Goal: Book appointment/travel/reservation

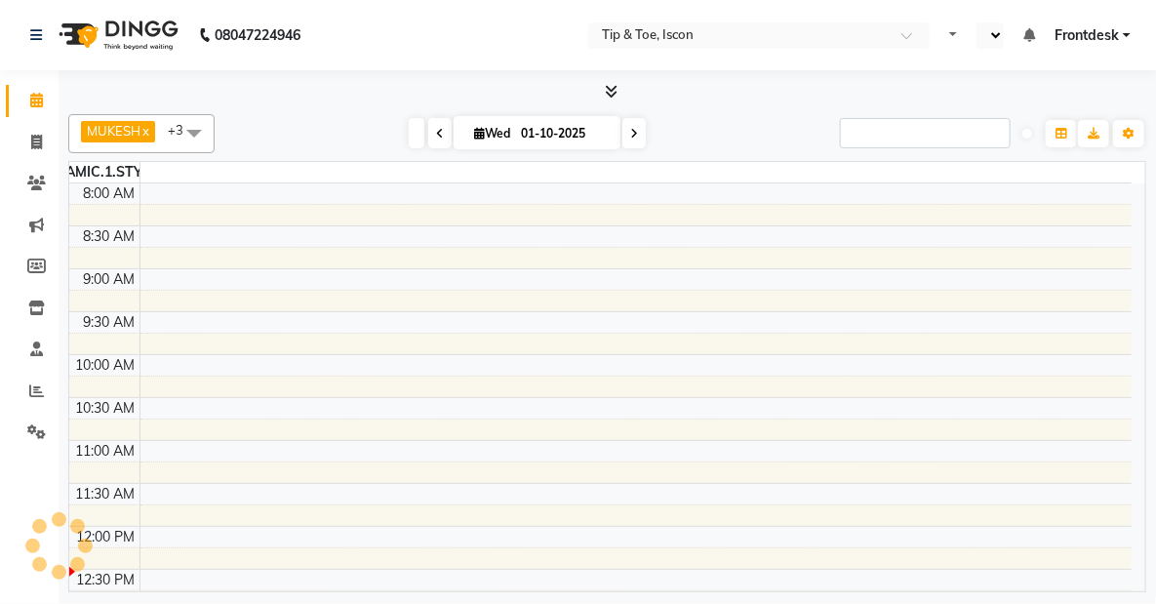
click at [58, 15] on img at bounding box center [117, 35] width 134 height 55
select select "en"
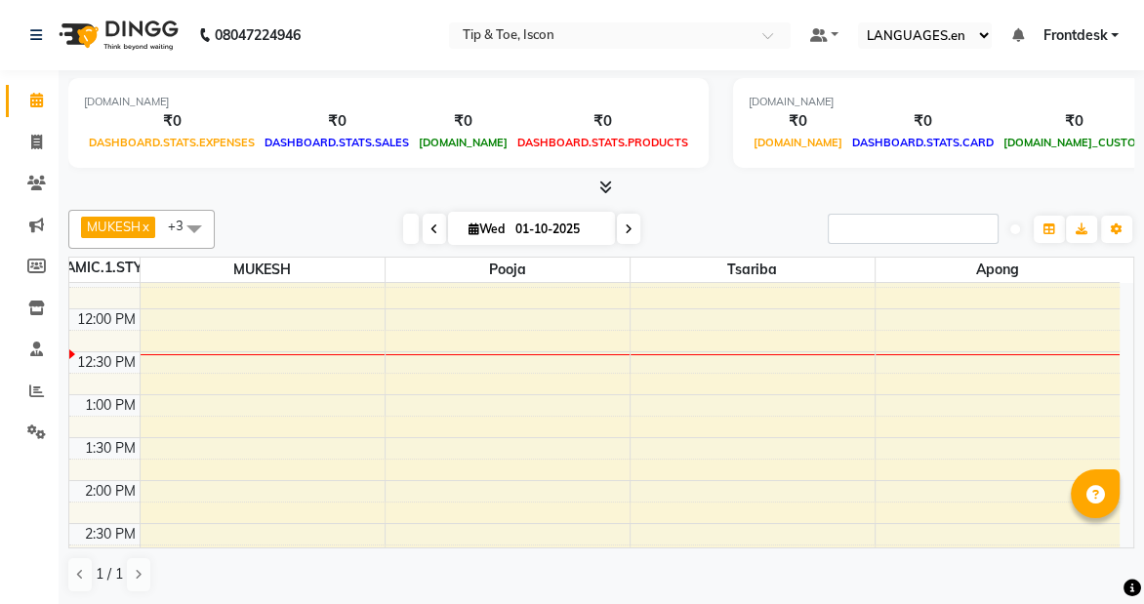
scroll to position [330, 0]
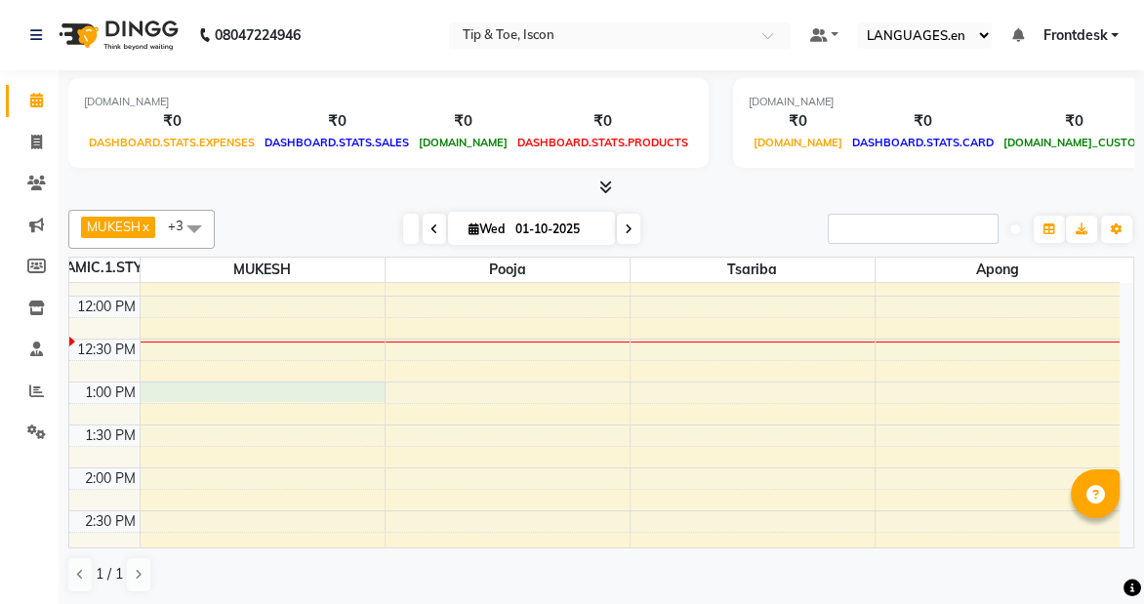
click at [171, 381] on div "8:00 AM 8:30 AM 9:00 AM 9:30 AM 10:00 AM 10:30 AM 11:00 AM 11:30 AM 12:00 PM 12…" at bounding box center [594, 510] width 1050 height 1115
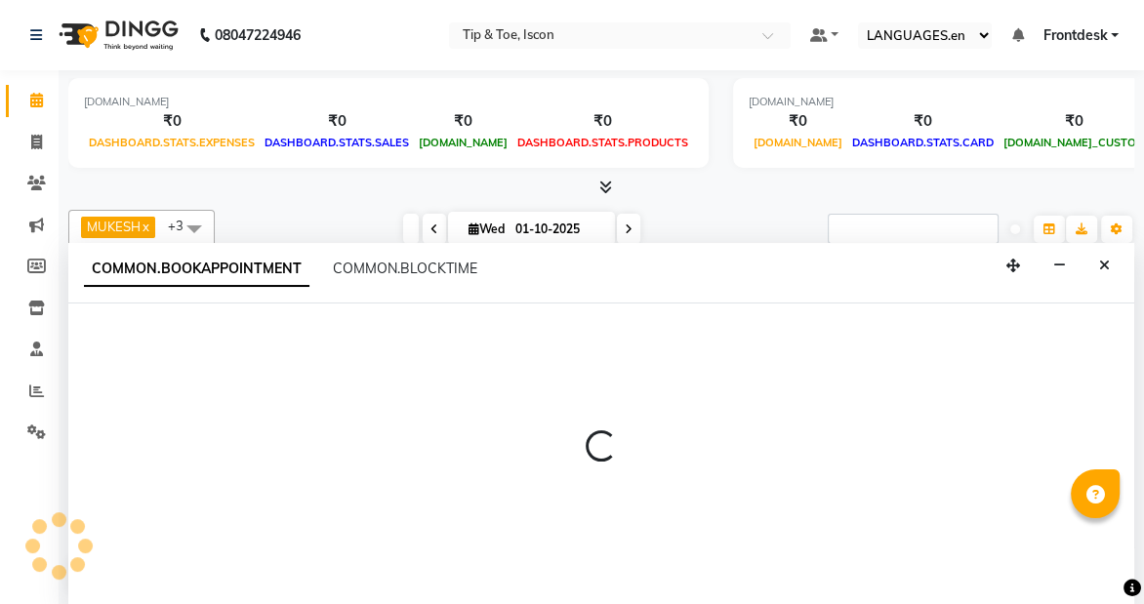
scroll to position [0, 0]
select select "42646"
select select "780"
select select "tentative"
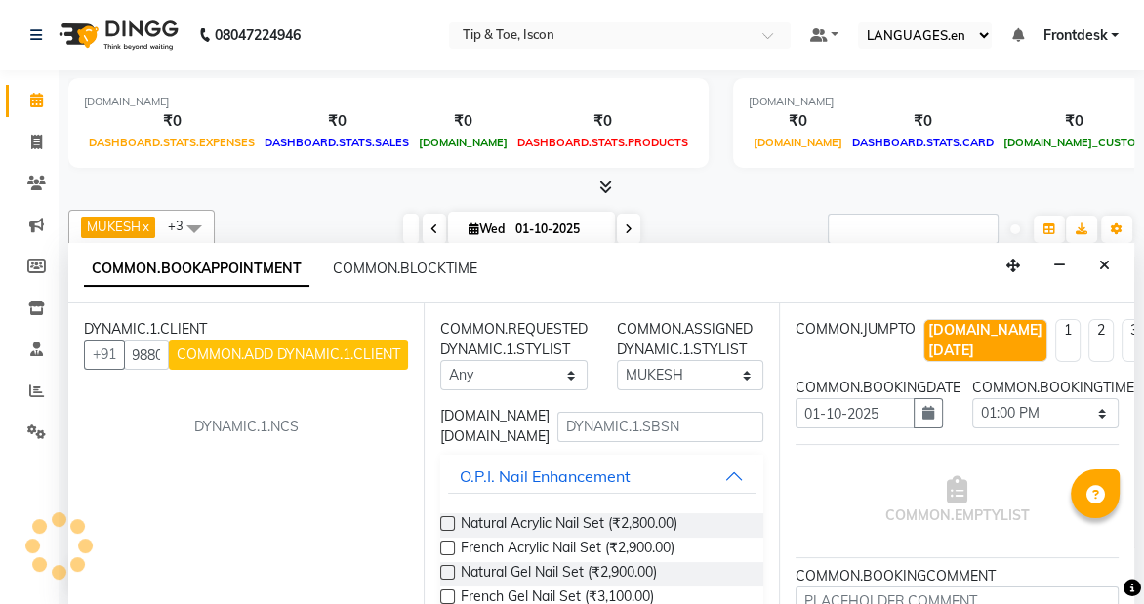
scroll to position [0, 56]
type input "7436009880"
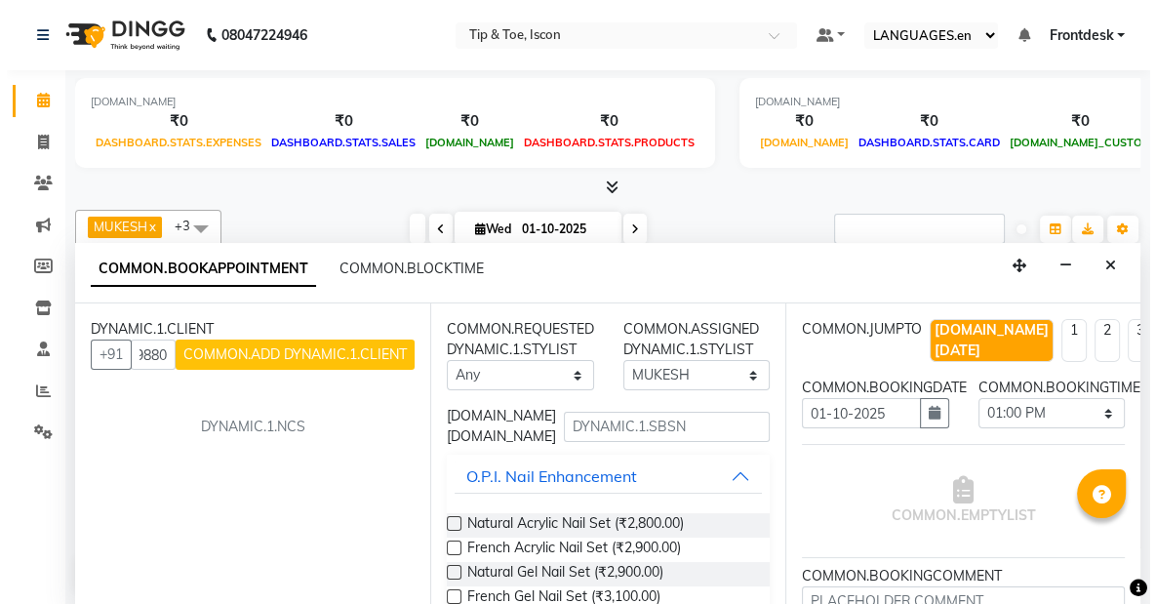
scroll to position [0, 0]
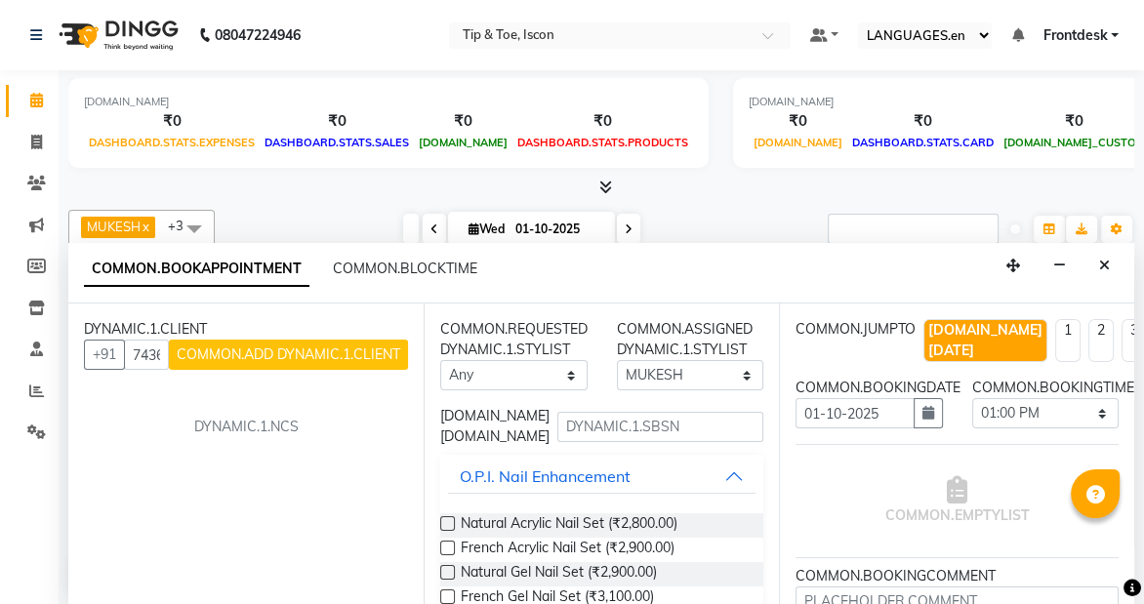
click at [303, 488] on div "DYNAMIC.1.CLIENT [PHONE_NUMBER] COMMON.ADD DYNAMIC.1.CLIENT DYNAMIC.1.NCS" at bounding box center [245, 455] width 355 height 302
click at [361, 354] on span "COMMON.ADD DYNAMIC.1.CLIENT" at bounding box center [288, 354] width 223 height 18
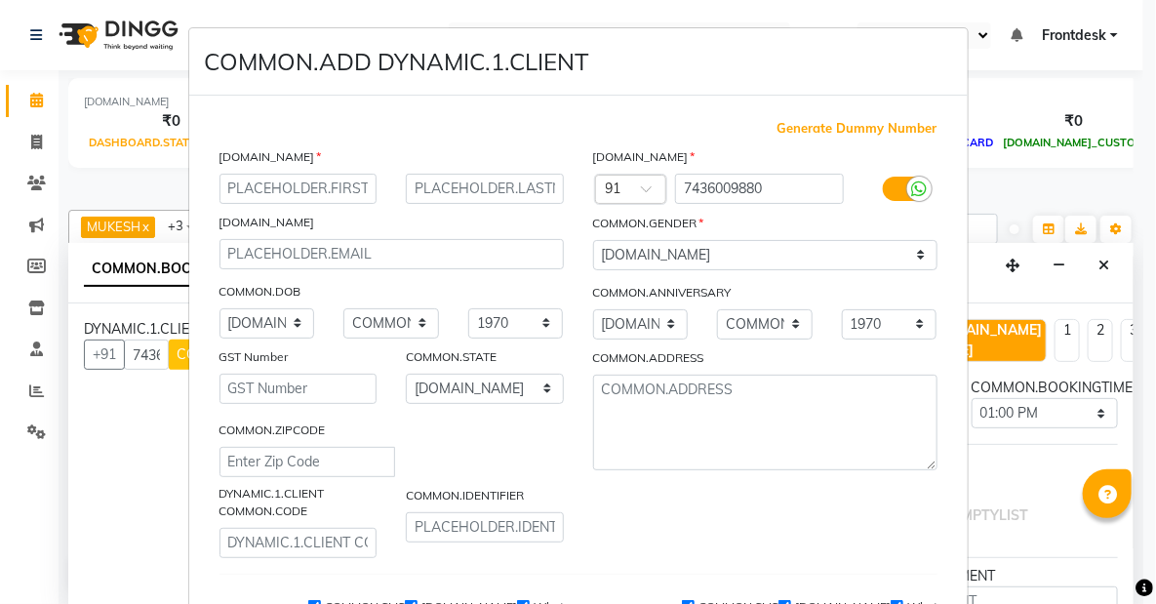
click at [403, 237] on div "[DOMAIN_NAME]" at bounding box center [392, 225] width 374 height 27
click at [406, 265] on input "email" at bounding box center [392, 254] width 345 height 30
click at [352, 184] on input "text" at bounding box center [299, 189] width 158 height 30
type input "h"
click at [352, 184] on input "text" at bounding box center [299, 189] width 158 height 30
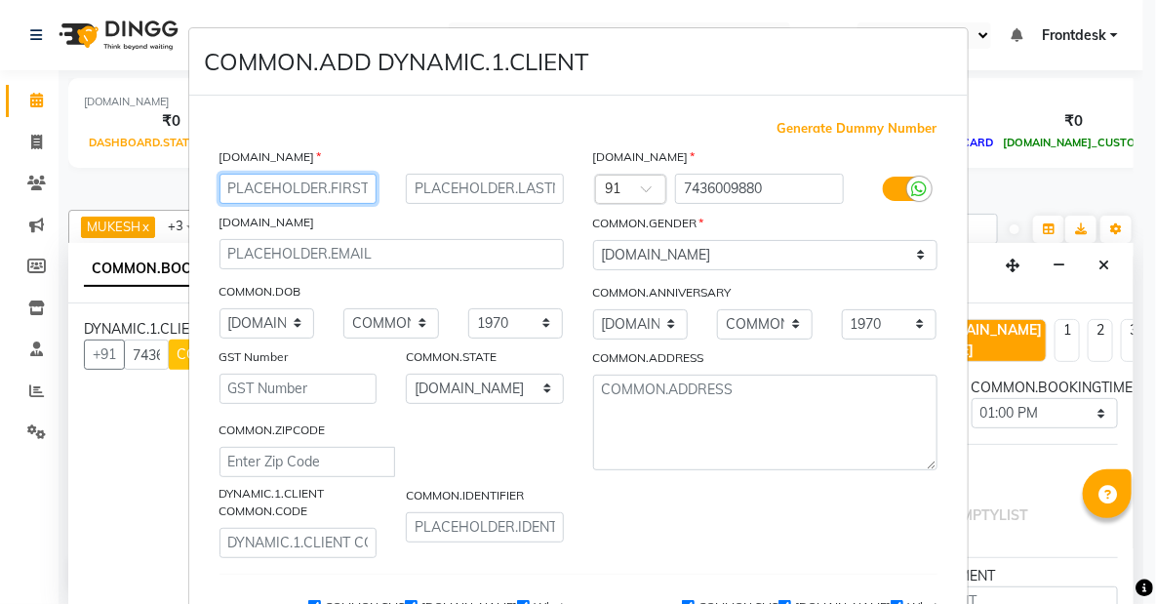
click at [352, 184] on input "text" at bounding box center [299, 189] width 158 height 30
type input "[PERSON_NAME]"
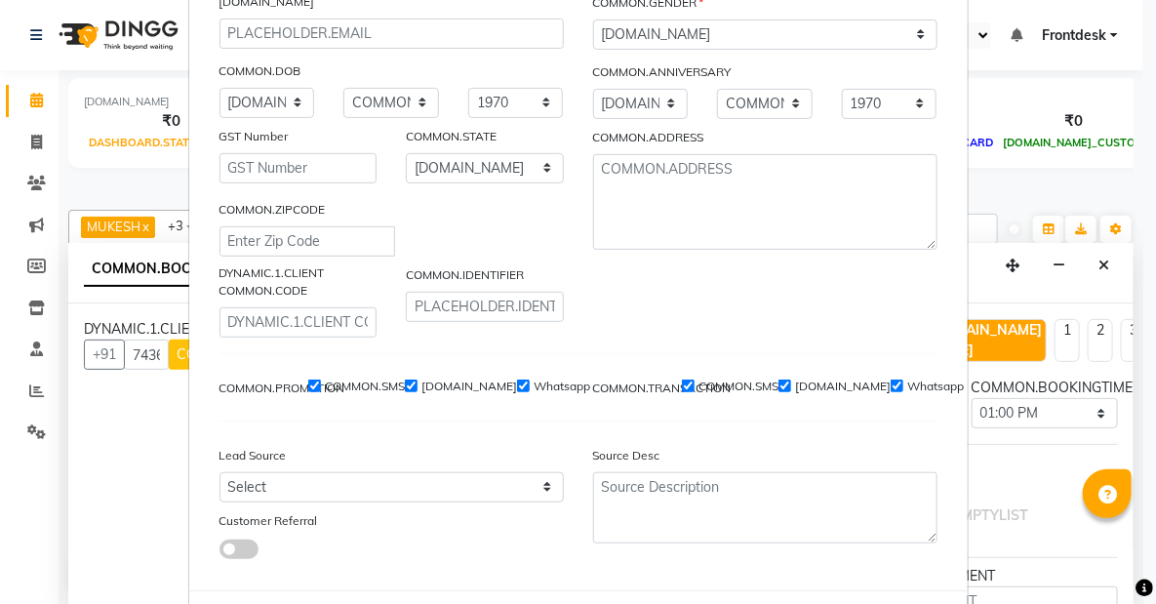
scroll to position [316, 0]
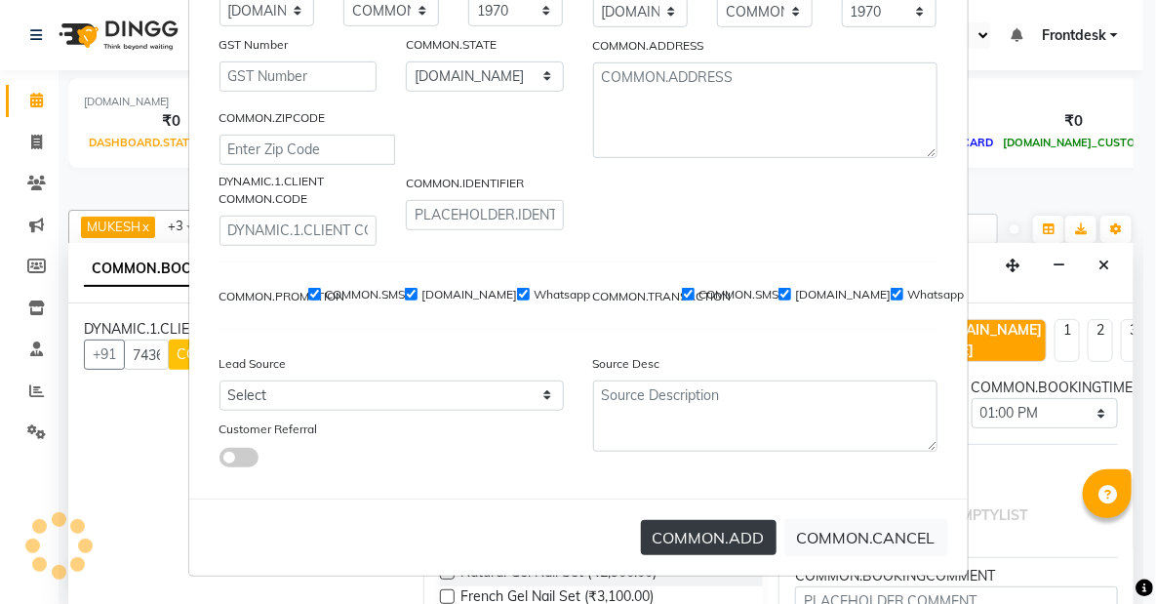
click at [725, 547] on button "COMMON.ADD" at bounding box center [709, 537] width 136 height 35
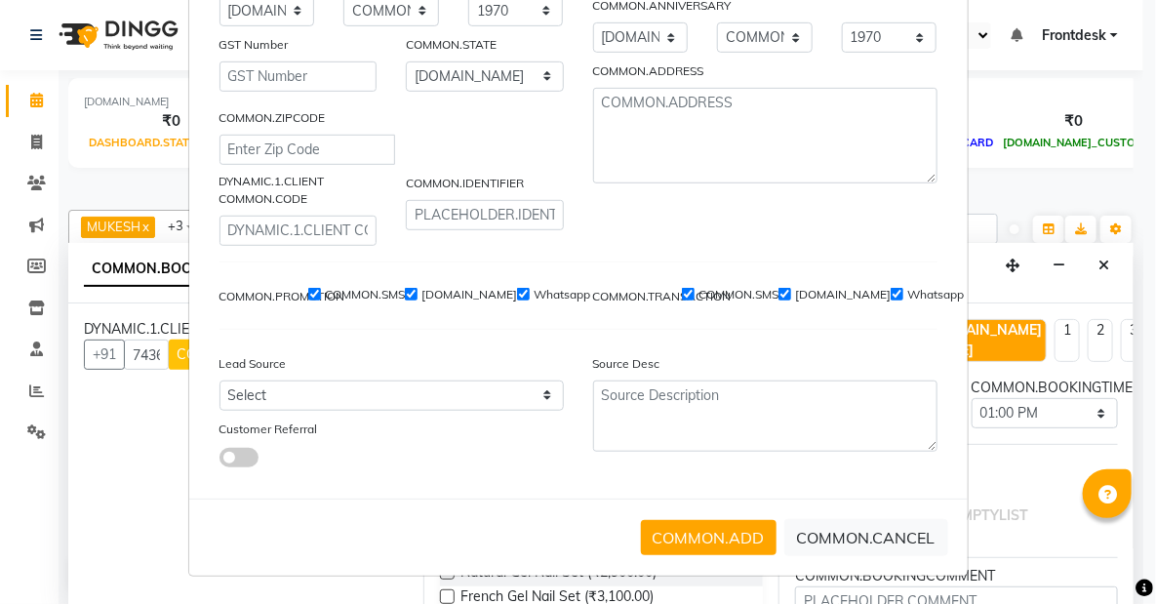
click at [727, 540] on button "COMMON.ADD" at bounding box center [709, 537] width 136 height 35
click at [711, 537] on button "COMMON.ADD" at bounding box center [709, 537] width 136 height 35
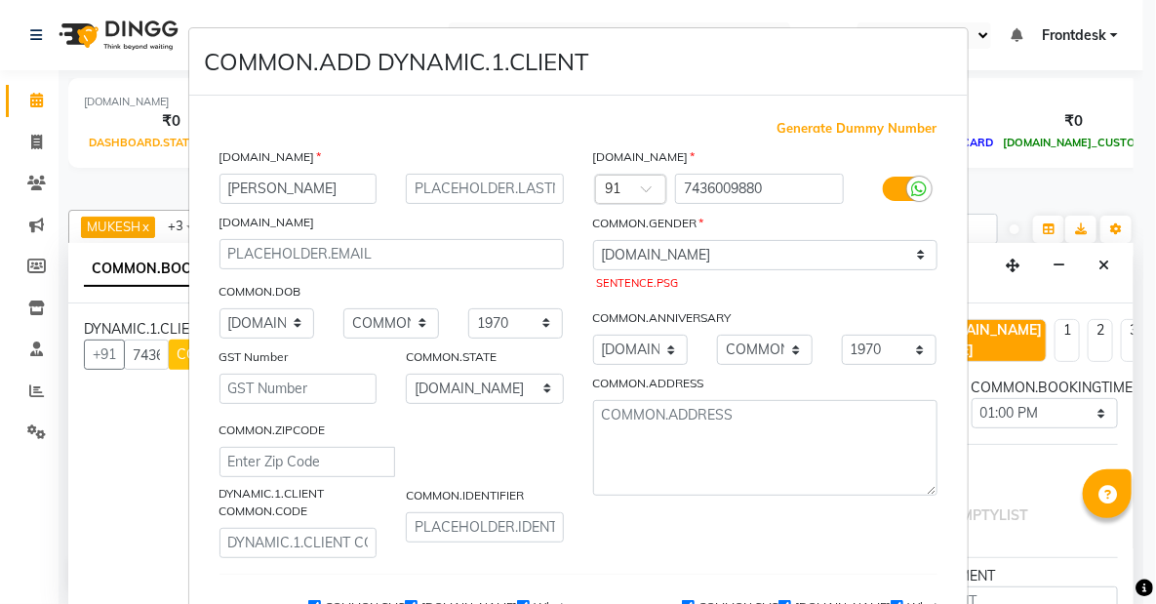
scroll to position [0, 0]
click at [796, 265] on select "[DOMAIN_NAME] [DOMAIN_NAME][DEMOGRAPHIC_DATA] [DOMAIN_NAME][DEMOGRAPHIC_DATA] […" at bounding box center [765, 255] width 345 height 30
select select "[DEMOGRAPHIC_DATA]"
click at [593, 240] on select "[DOMAIN_NAME] [DOMAIN_NAME][DEMOGRAPHIC_DATA] [DOMAIN_NAME][DEMOGRAPHIC_DATA] […" at bounding box center [765, 255] width 345 height 30
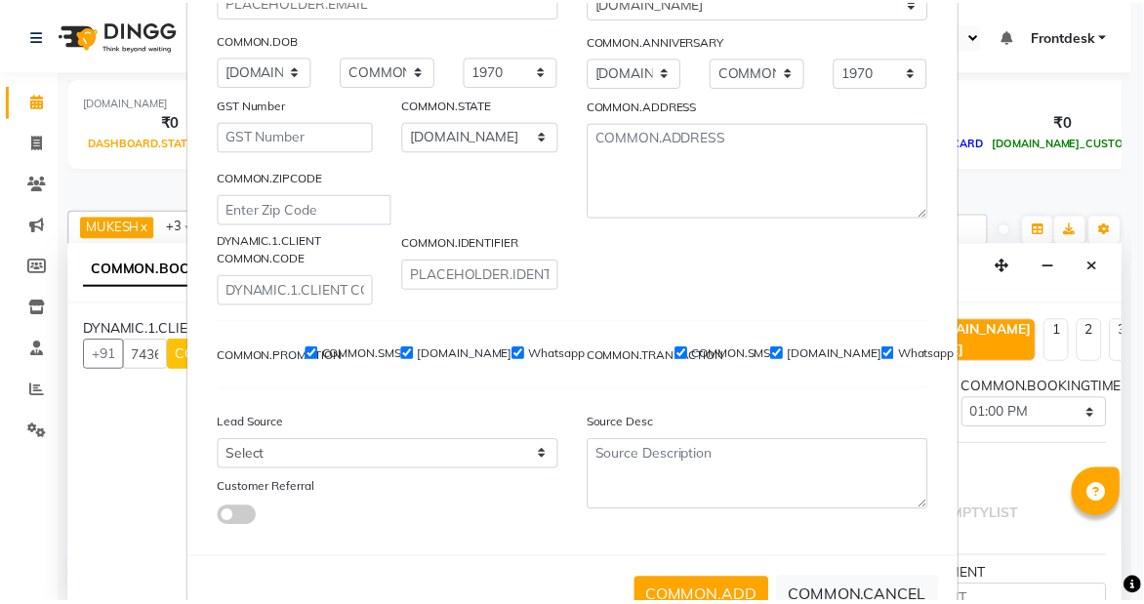
scroll to position [316, 0]
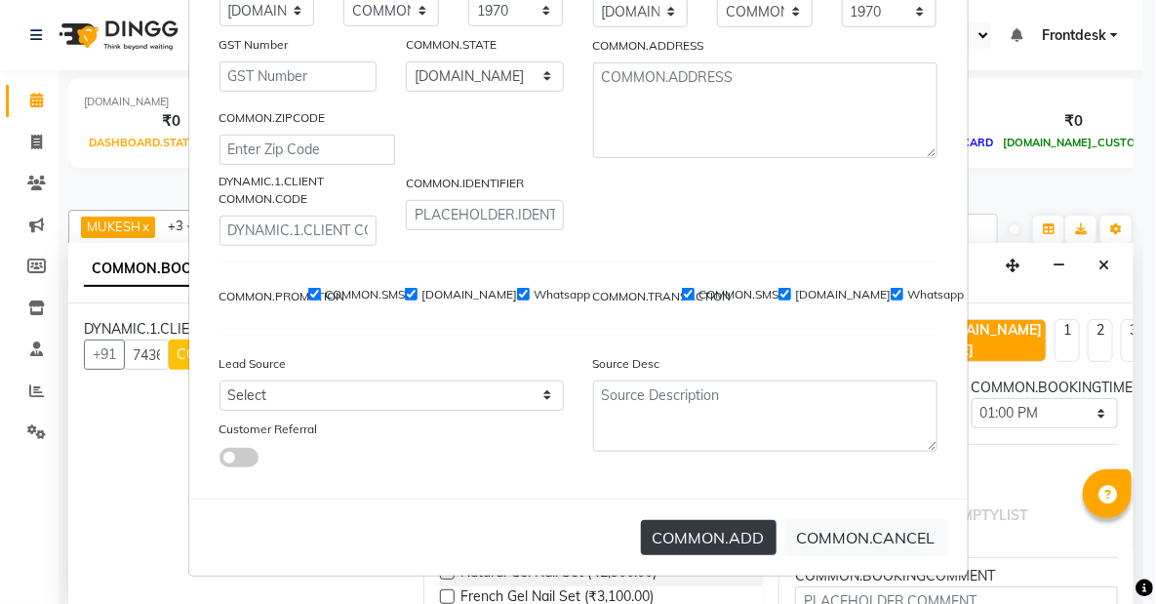
click at [721, 547] on button "COMMON.ADD" at bounding box center [709, 537] width 136 height 35
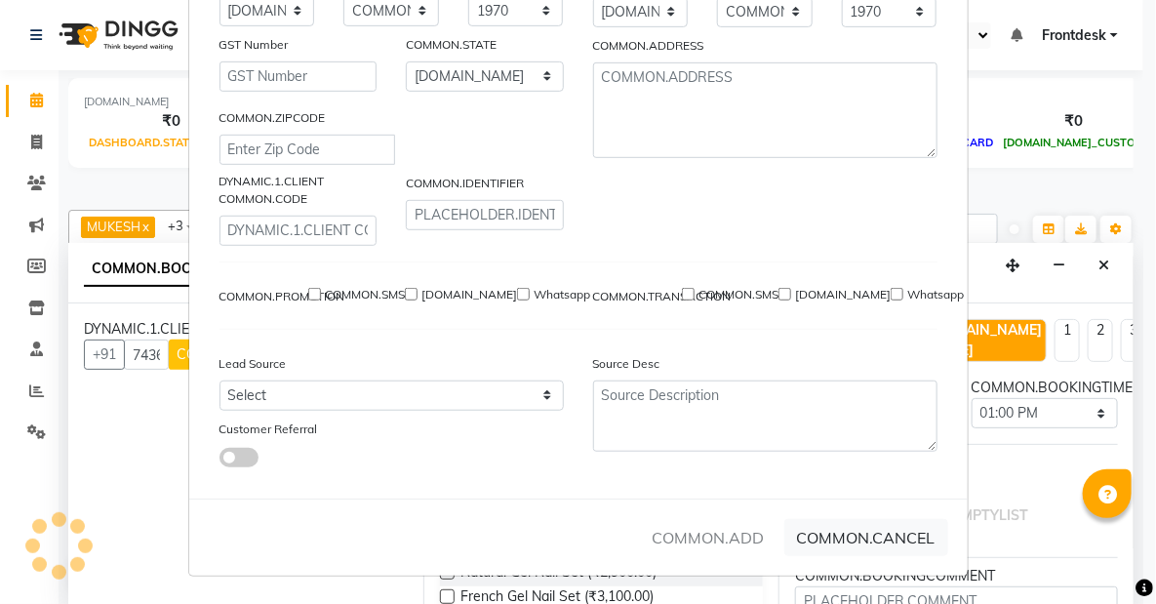
select select
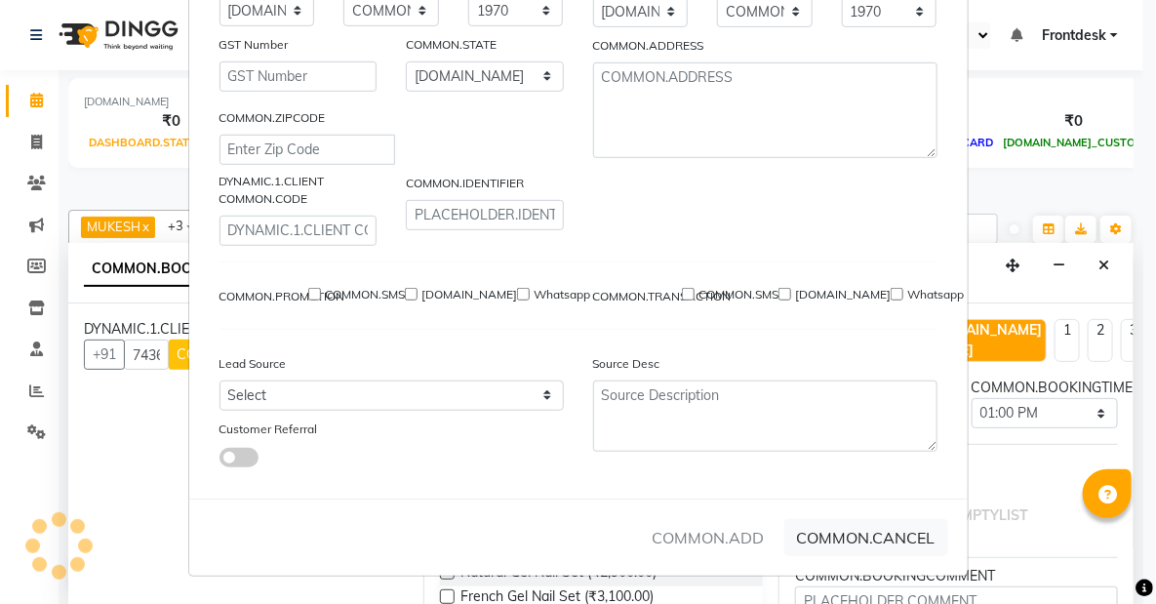
select select
checkbox input "false"
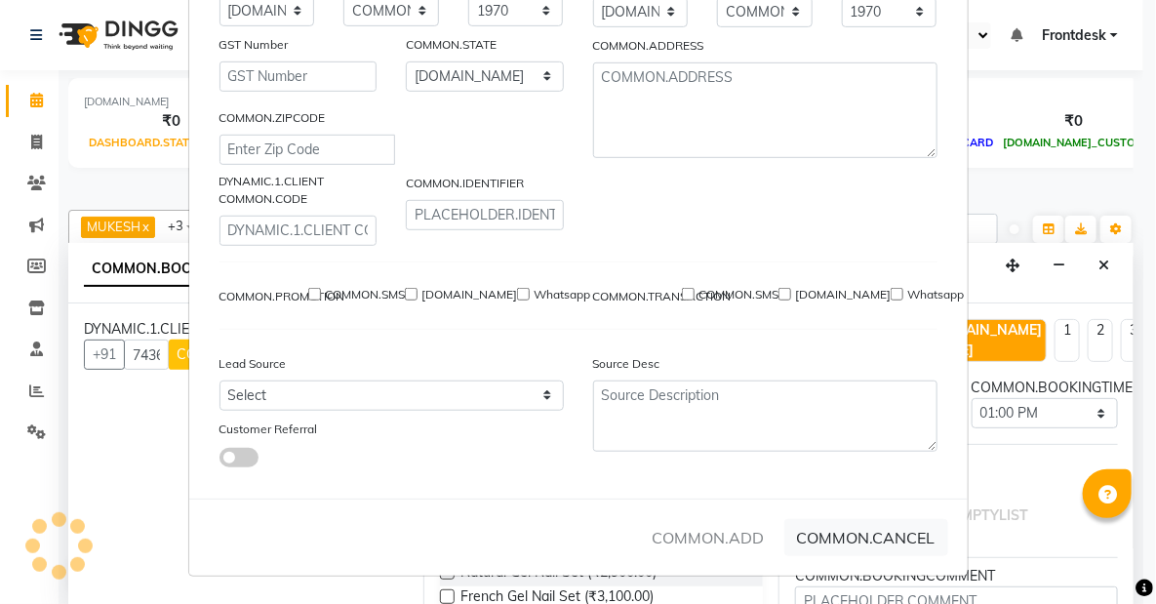
checkbox input "false"
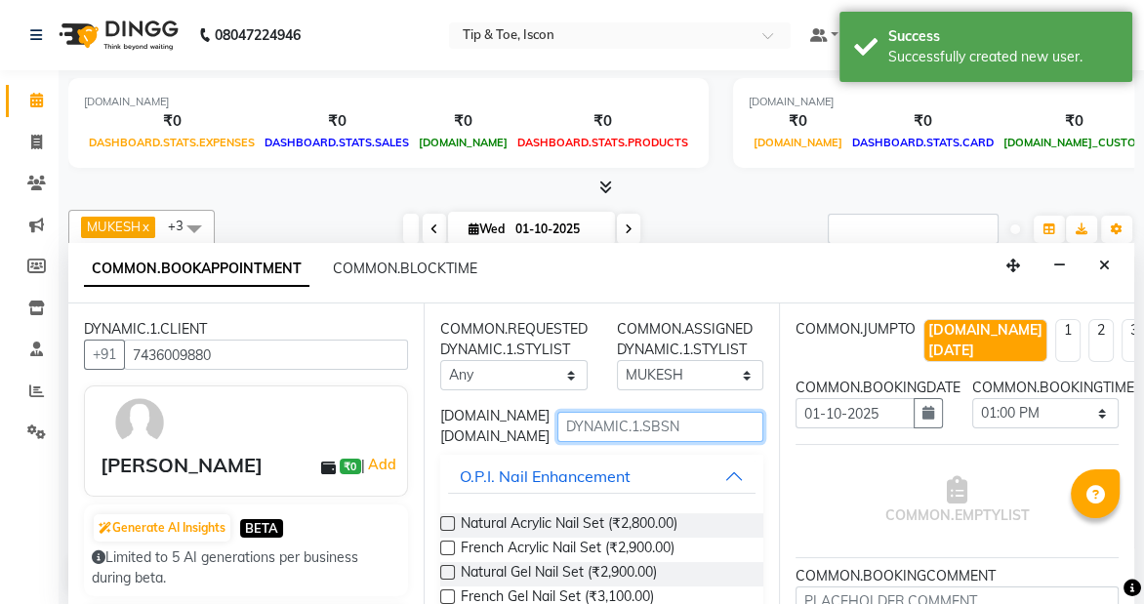
click at [667, 420] on input "text" at bounding box center [660, 427] width 206 height 30
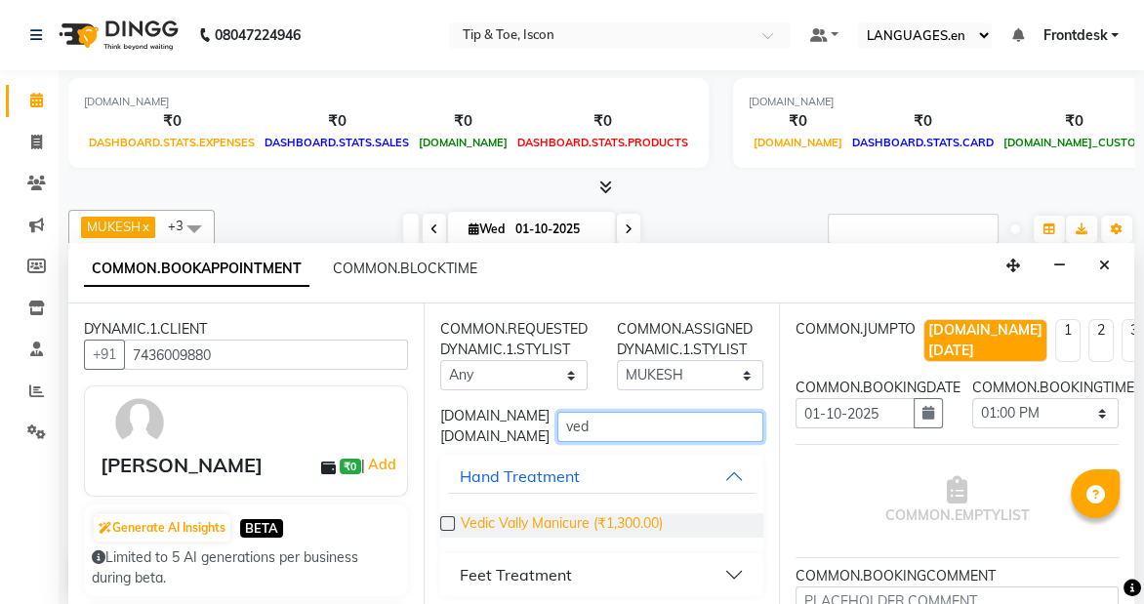
type input "ved"
click at [599, 525] on span "Vedic Vally Manicure (₹1,300.00)" at bounding box center [562, 525] width 202 height 24
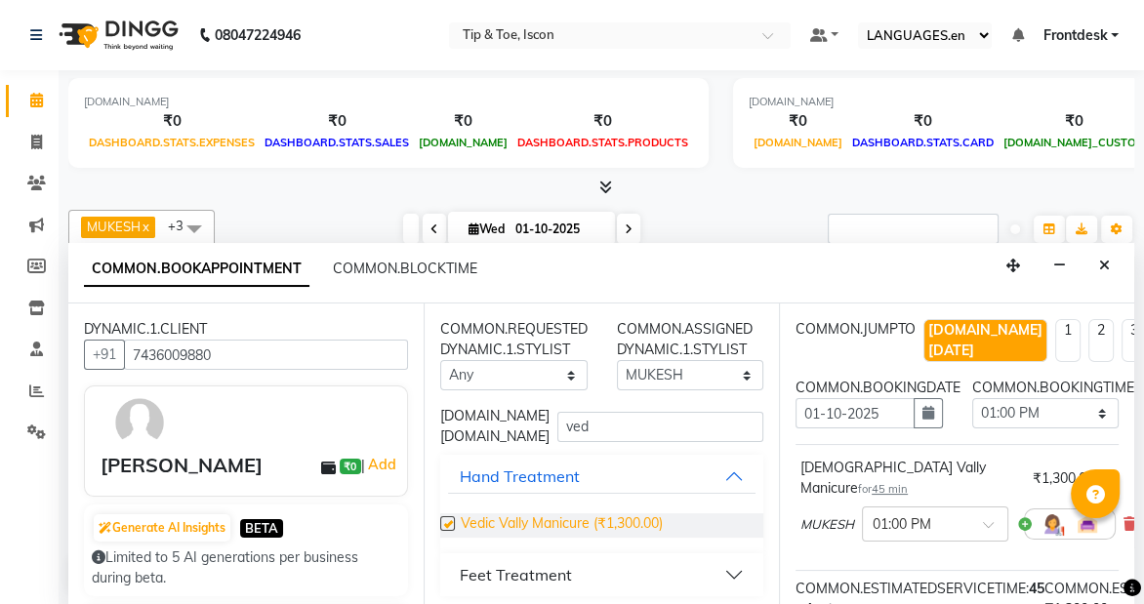
checkbox input "false"
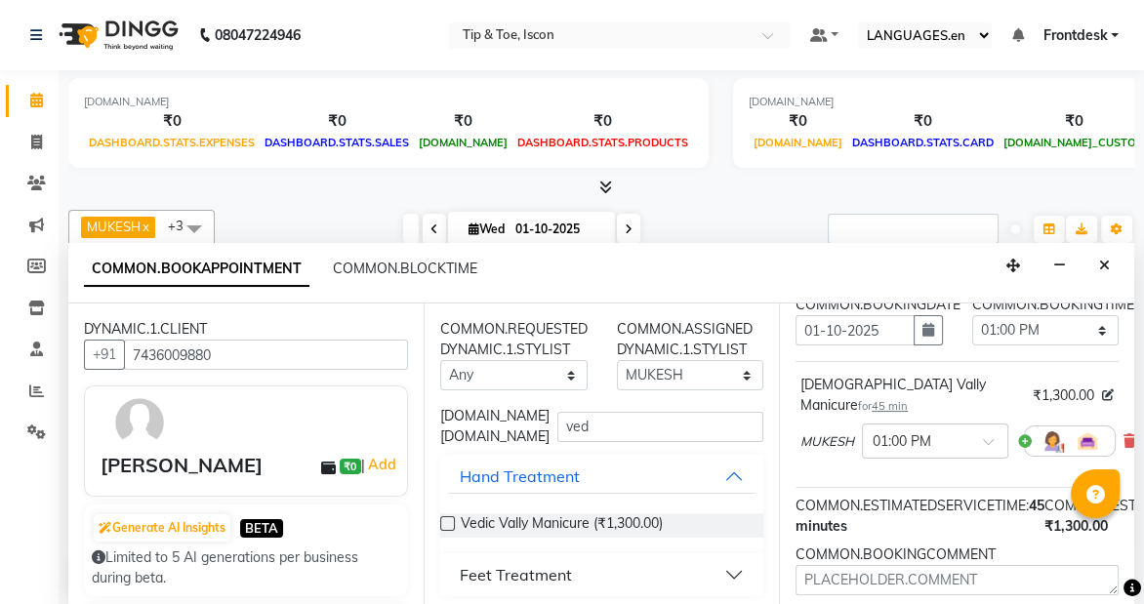
scroll to position [224, 0]
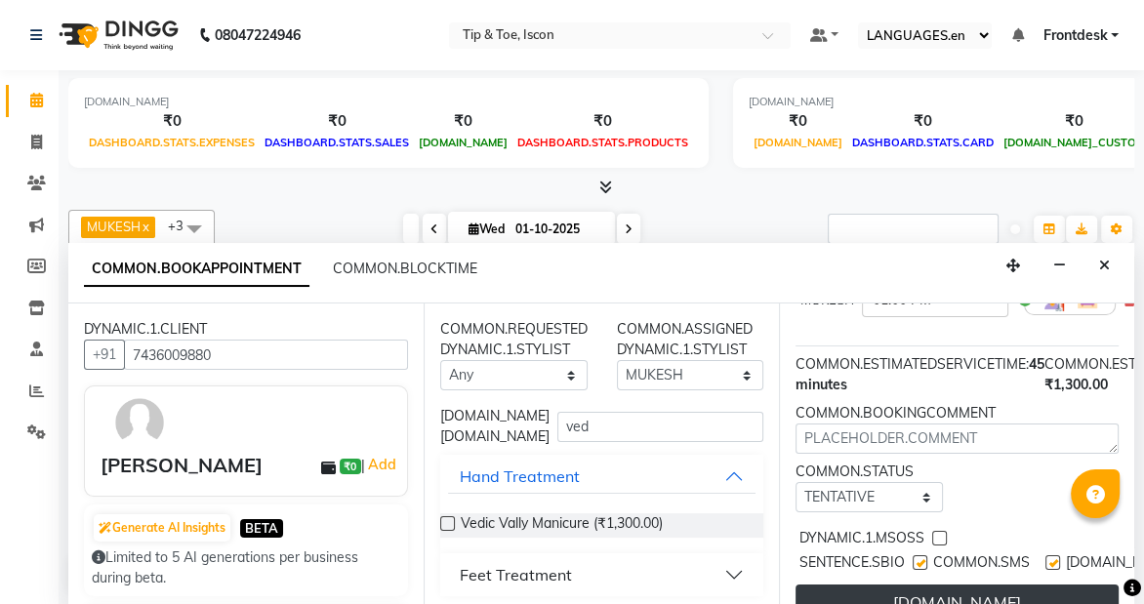
click at [978, 585] on button "[DOMAIN_NAME]" at bounding box center [956, 602] width 323 height 35
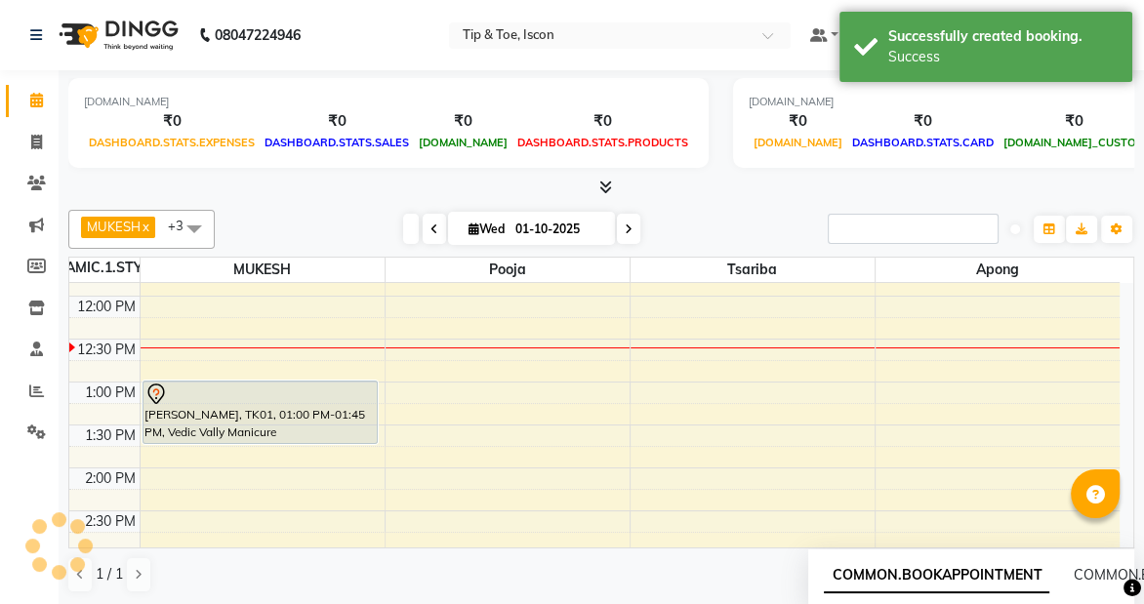
scroll to position [0, 0]
